Goal: Transaction & Acquisition: Download file/media

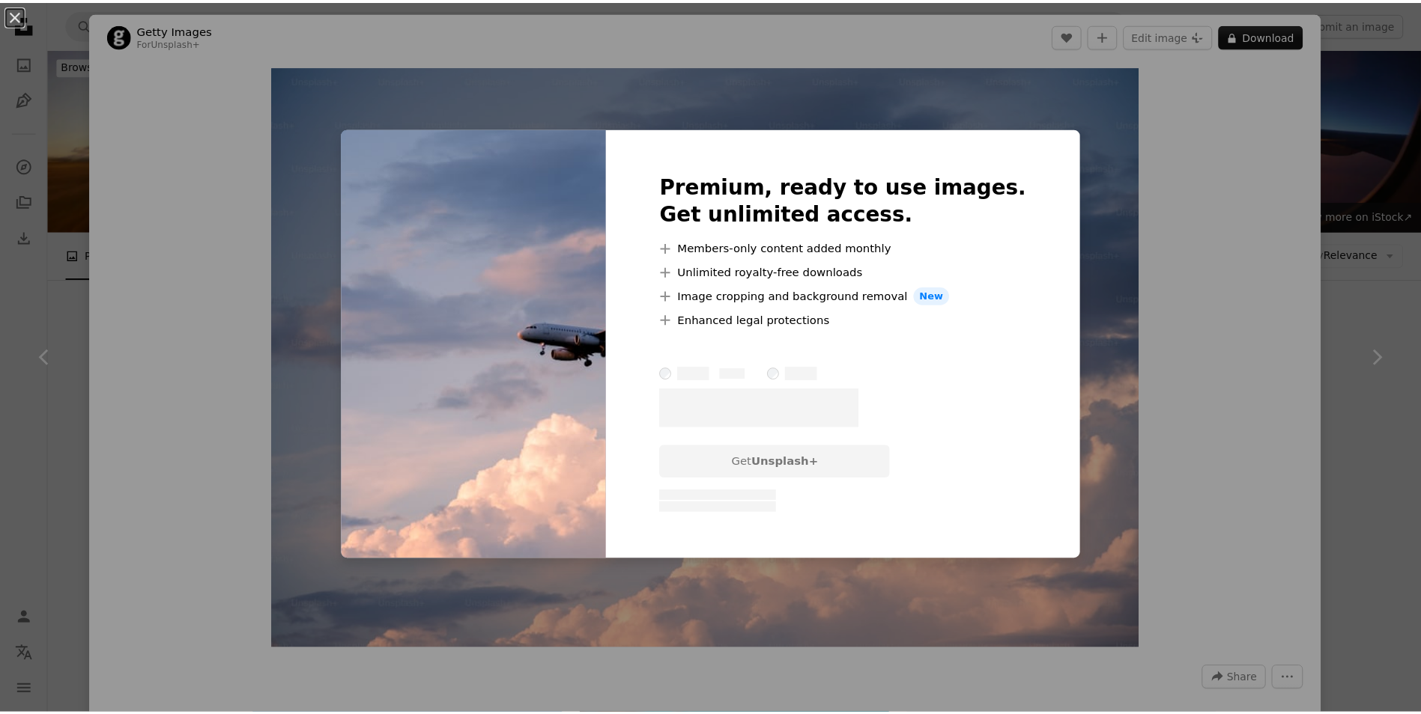
scroll to position [3370, 0]
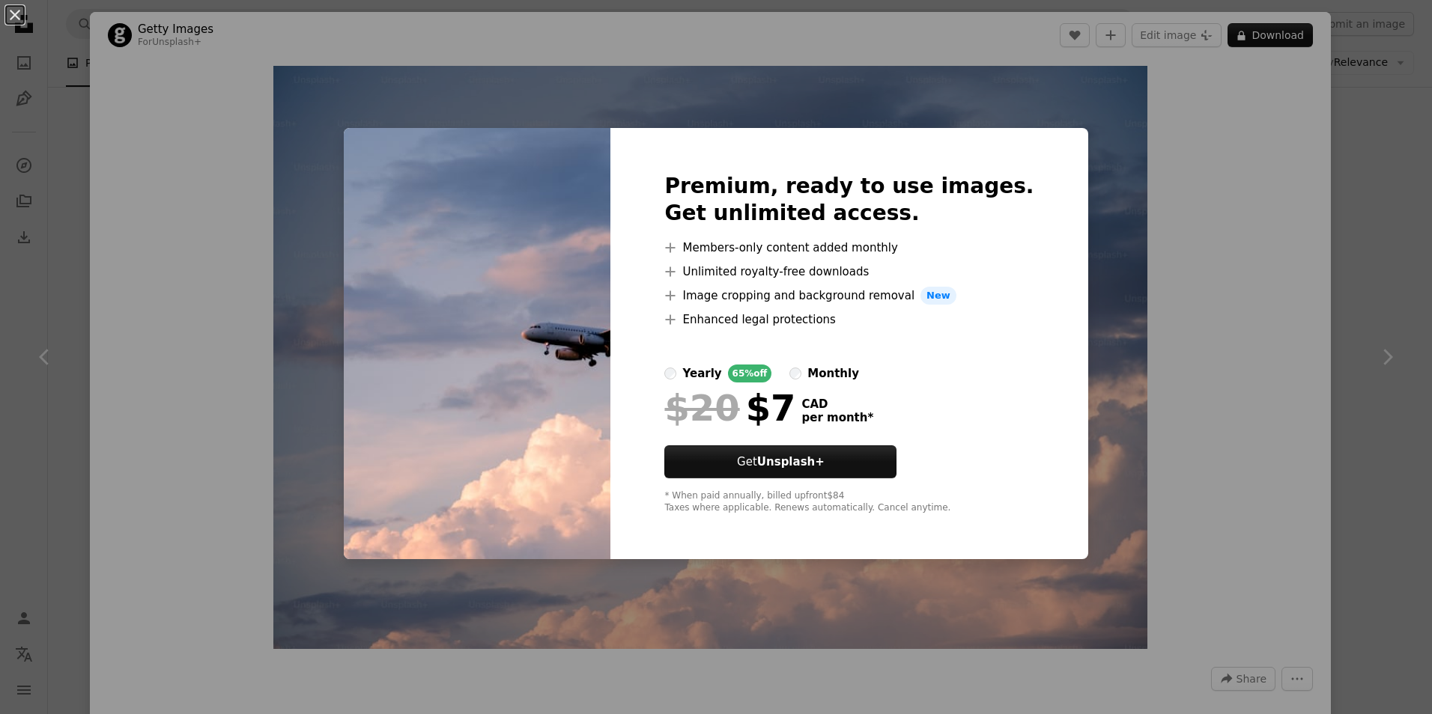
click at [1238, 326] on div "An X shape Premium, ready to use images. Get unlimited access. A plus sign Memb…" at bounding box center [716, 357] width 1432 height 714
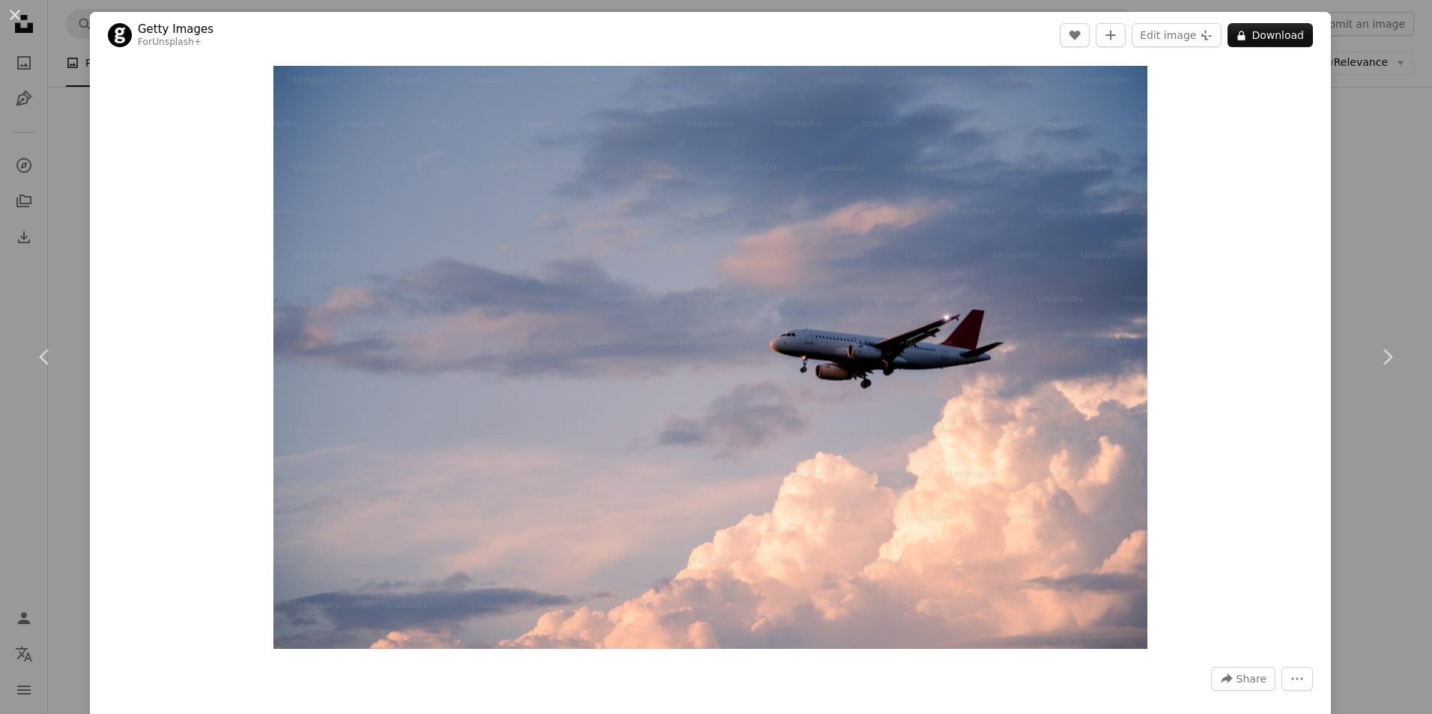
click at [1355, 273] on div "An X shape Chevron left Chevron right Getty Images For Unsplash+ A heart A plus…" at bounding box center [716, 357] width 1432 height 714
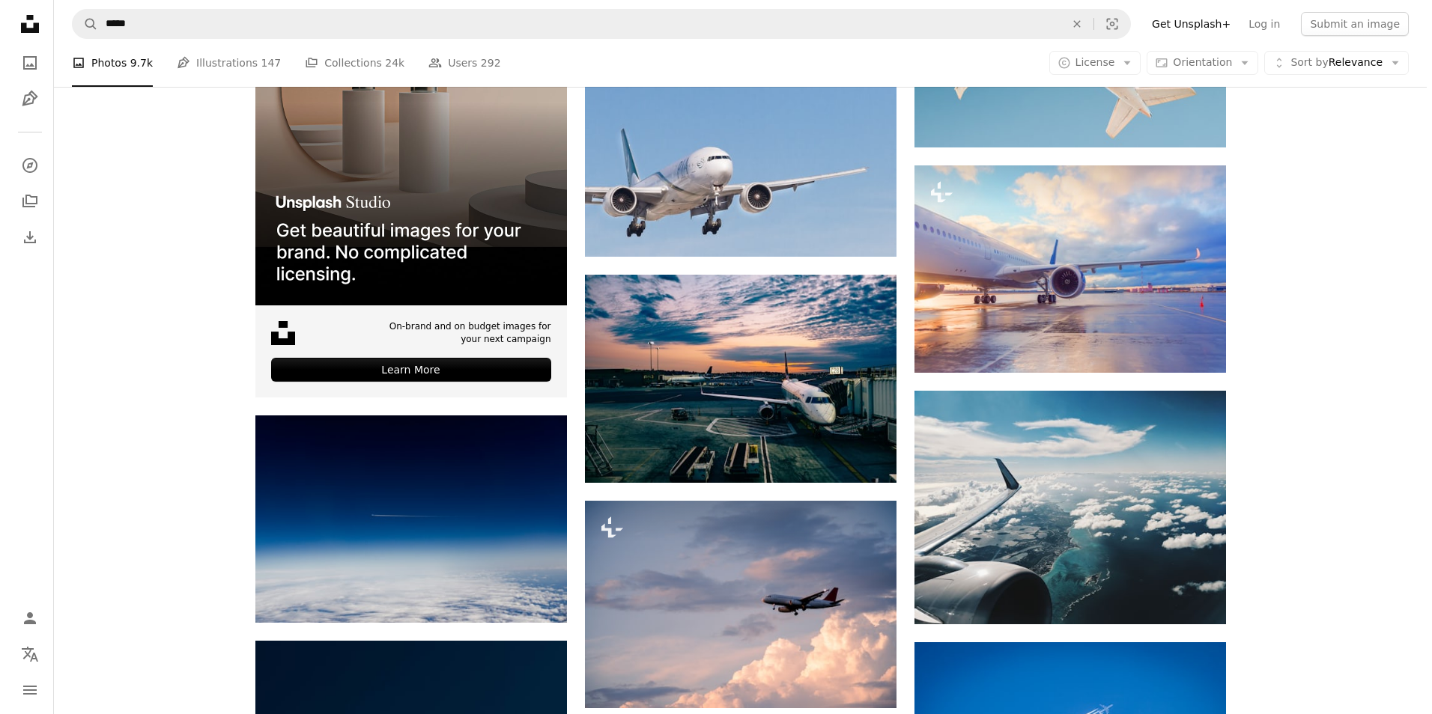
scroll to position [3295, 0]
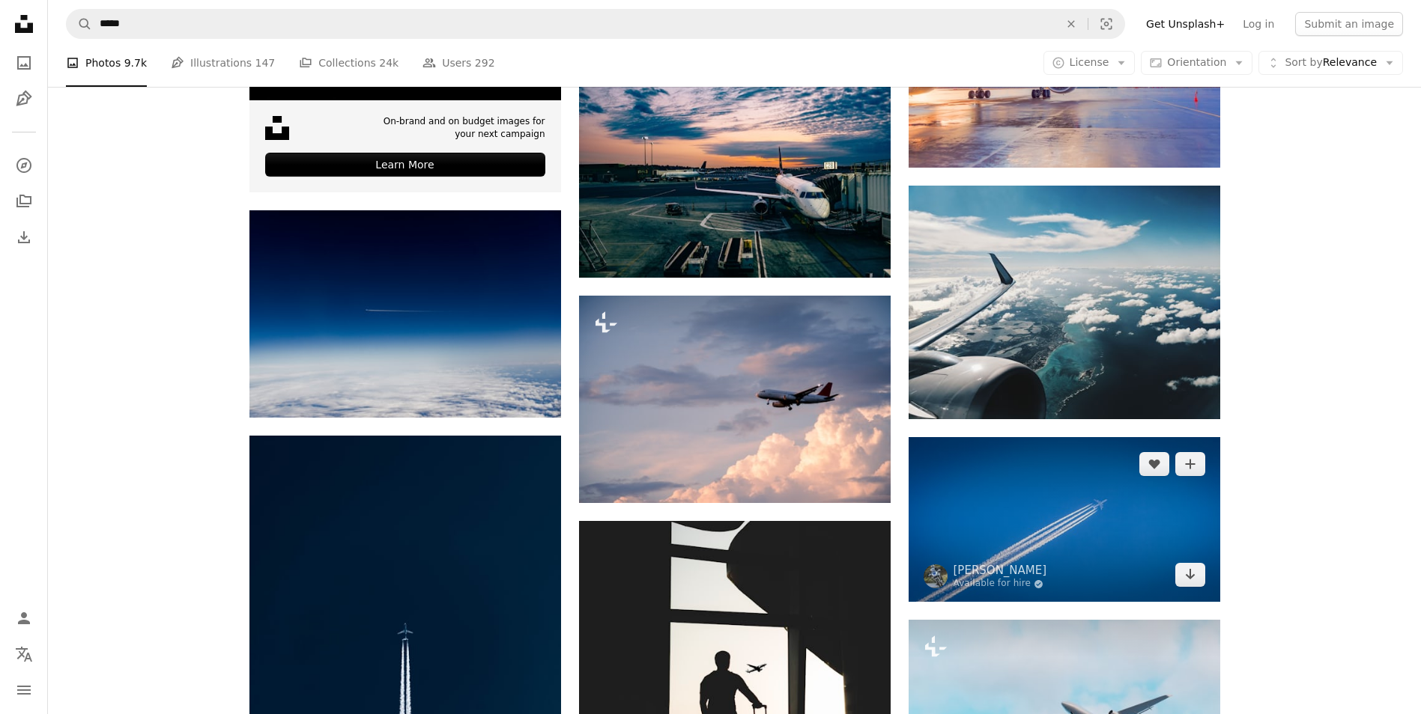
click at [1106, 532] on img at bounding box center [1064, 519] width 312 height 165
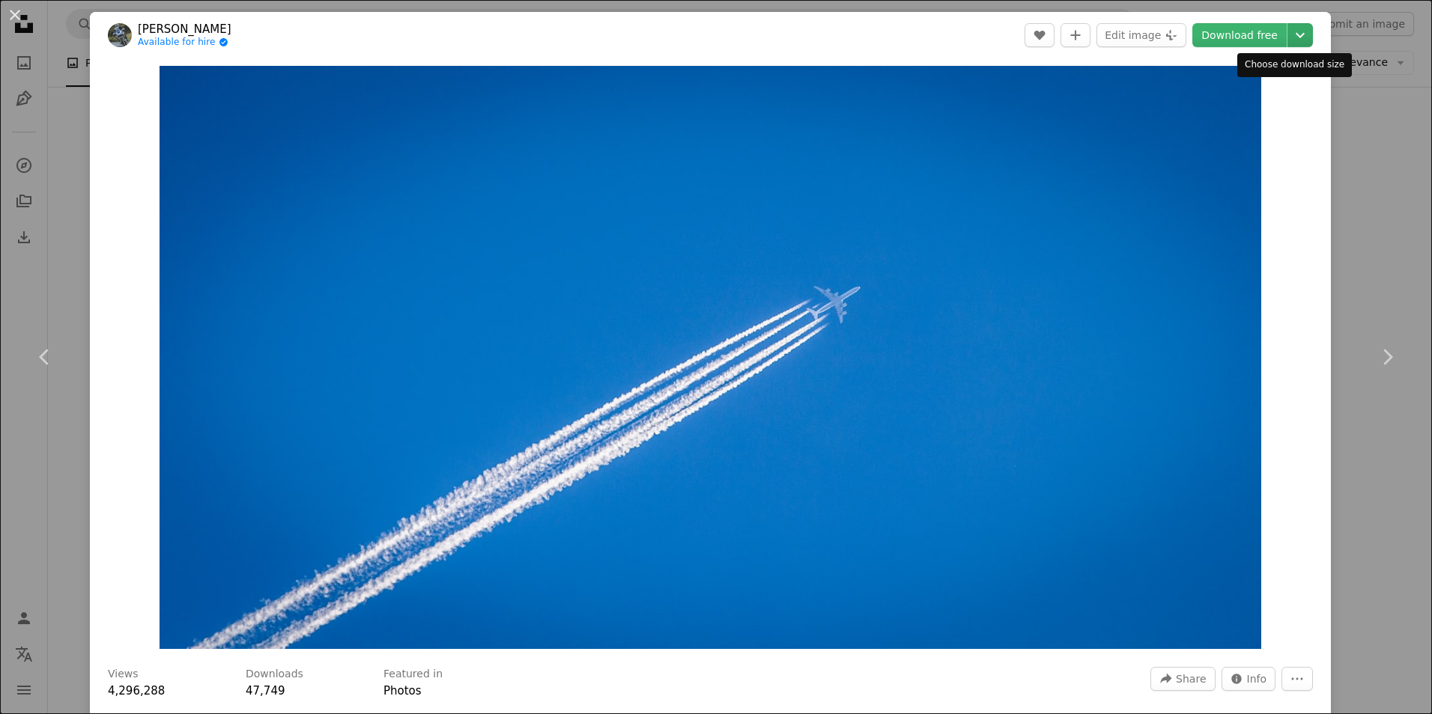
click at [1299, 35] on icon "Chevron down" at bounding box center [1300, 35] width 24 height 18
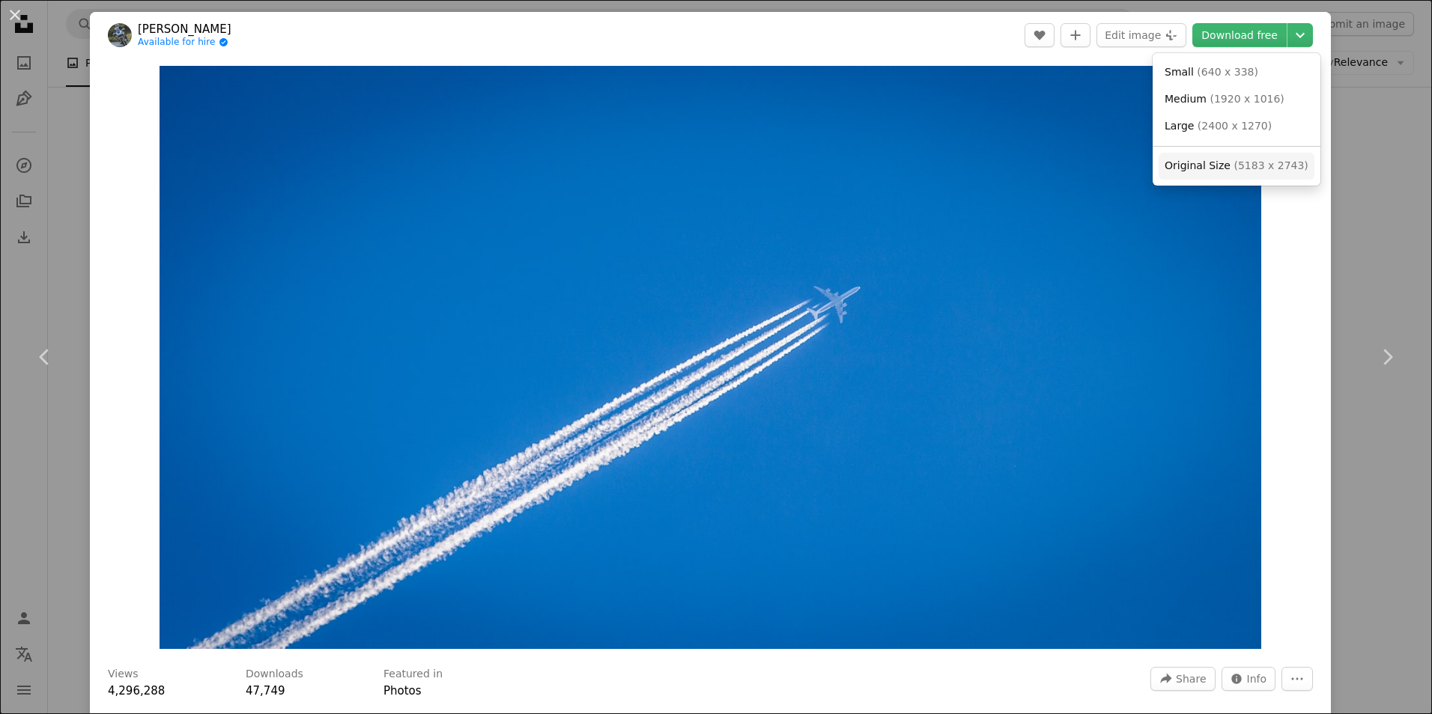
click at [1245, 167] on span "( 5183 x 2743 )" at bounding box center [1270, 166] width 74 height 12
